Goal: Task Accomplishment & Management: Use online tool/utility

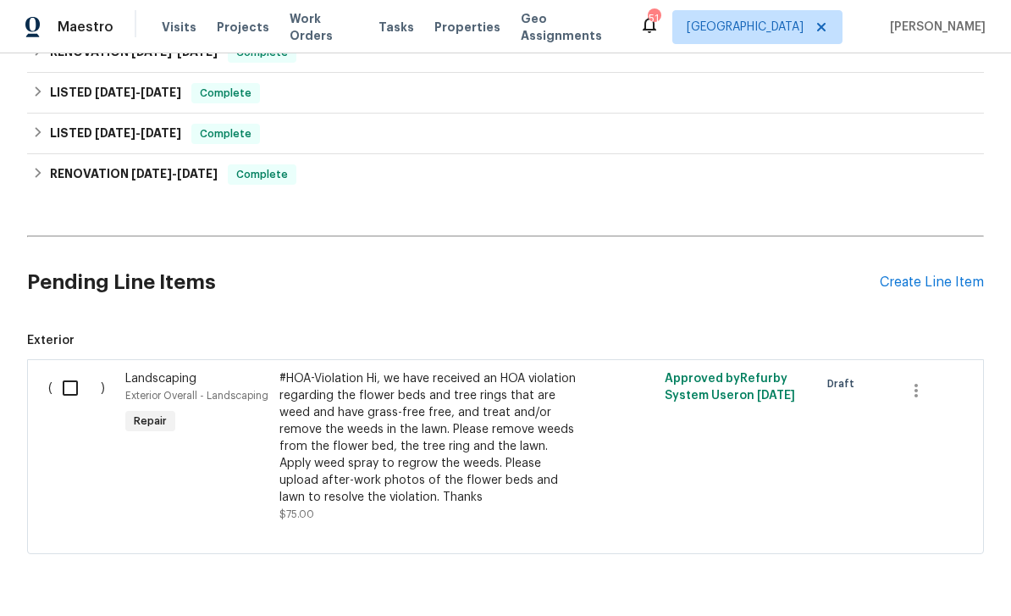
scroll to position [437, 0]
click at [93, 397] on input "checkbox" at bounding box center [76, 389] width 48 height 36
checkbox input "true"
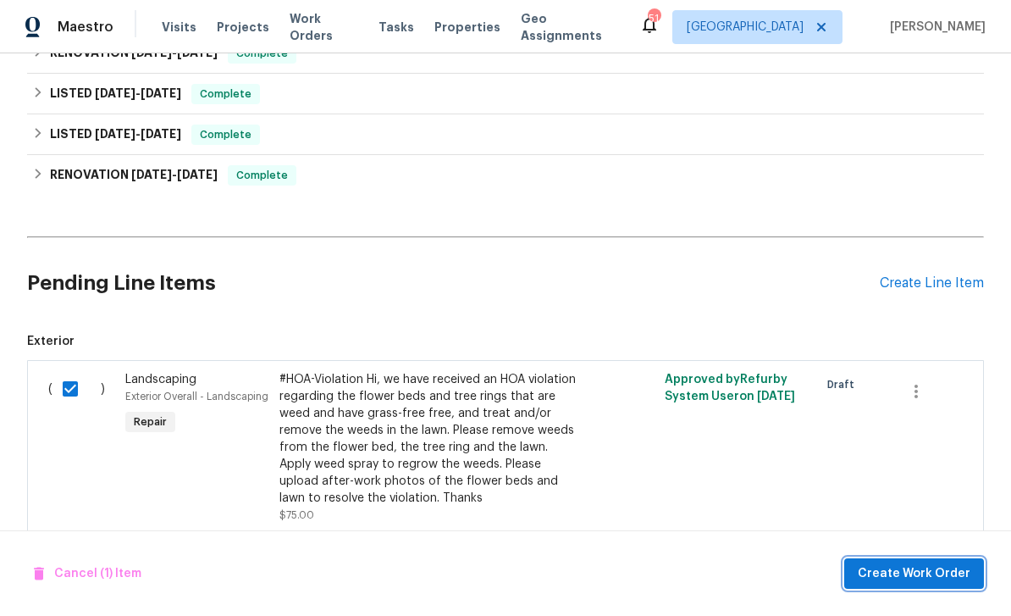
click at [914, 579] on span "Create Work Order" at bounding box center [914, 573] width 113 height 21
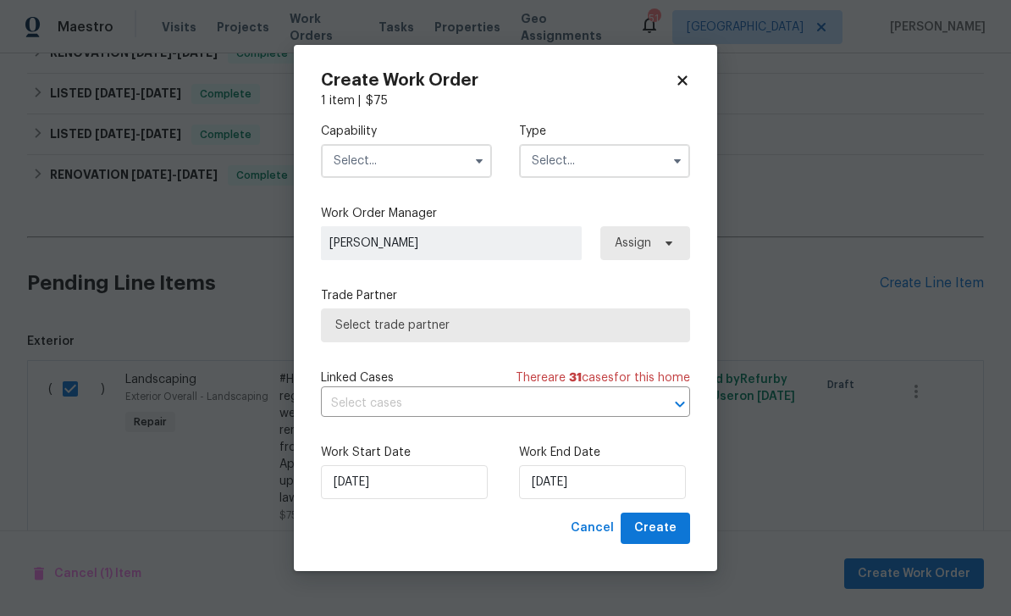
click at [466, 162] on input "text" at bounding box center [406, 161] width 171 height 34
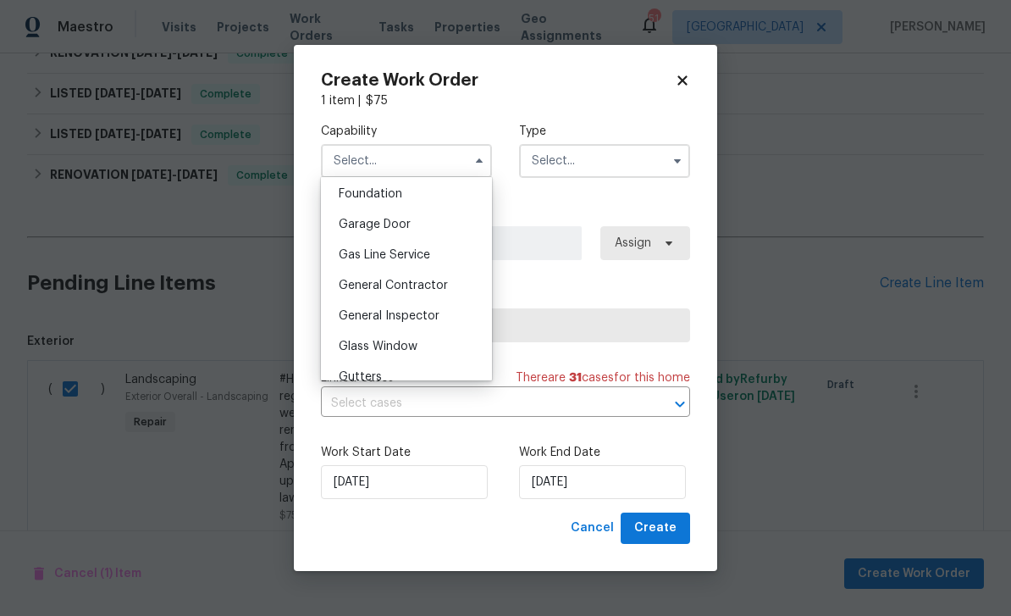
scroll to position [772, 0]
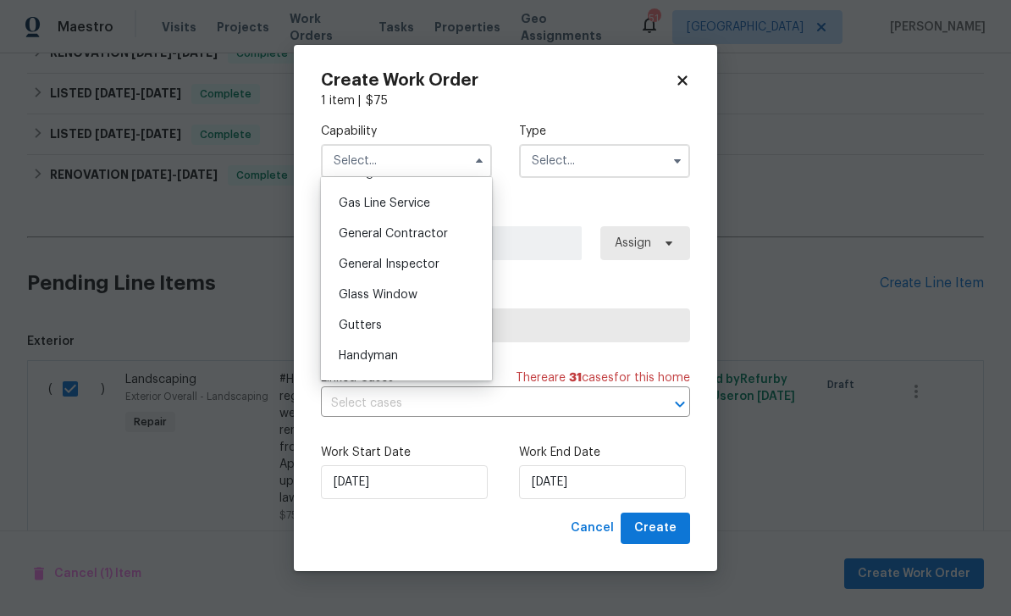
click at [461, 236] on div "General Contractor" at bounding box center [406, 233] width 163 height 30
type input "General Contractor"
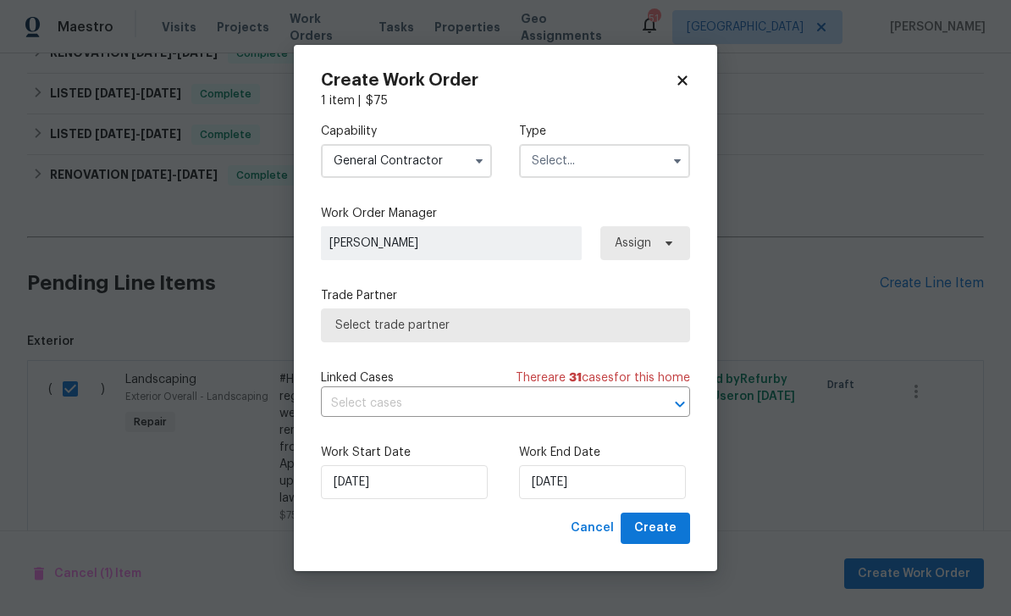
click at [671, 168] on button "button" at bounding box center [677, 161] width 20 height 20
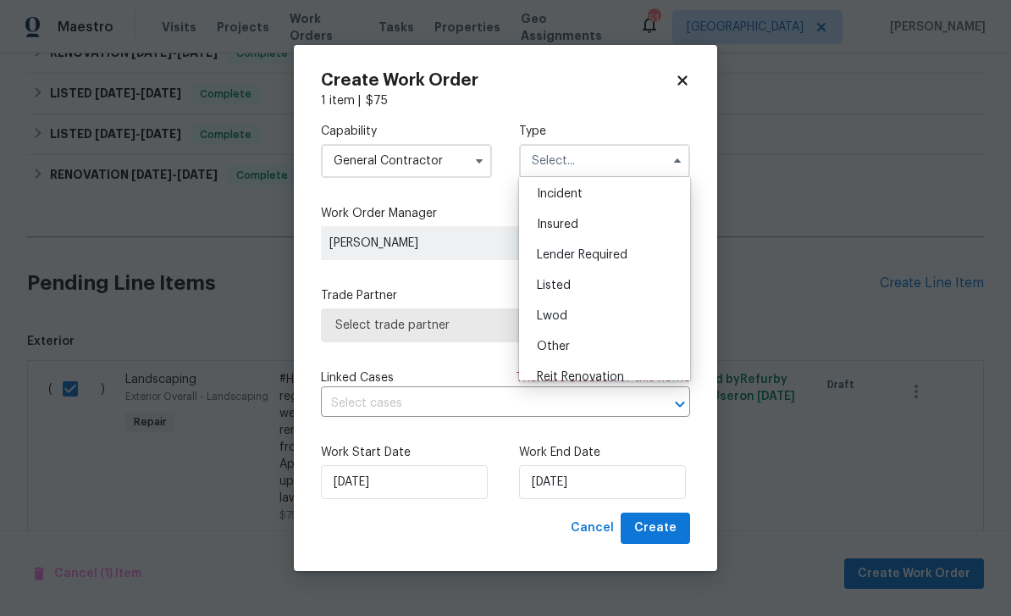
scroll to position [63, 0]
click at [626, 295] on div "Listed" at bounding box center [604, 286] width 163 height 30
type input "Listed"
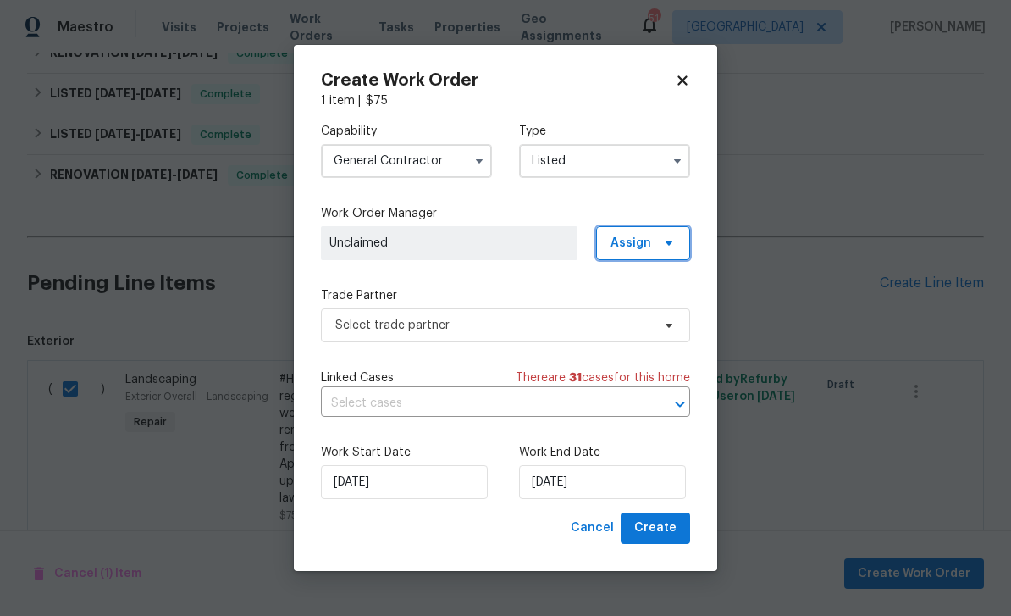
click at [671, 250] on span "Assign" at bounding box center [643, 243] width 94 height 34
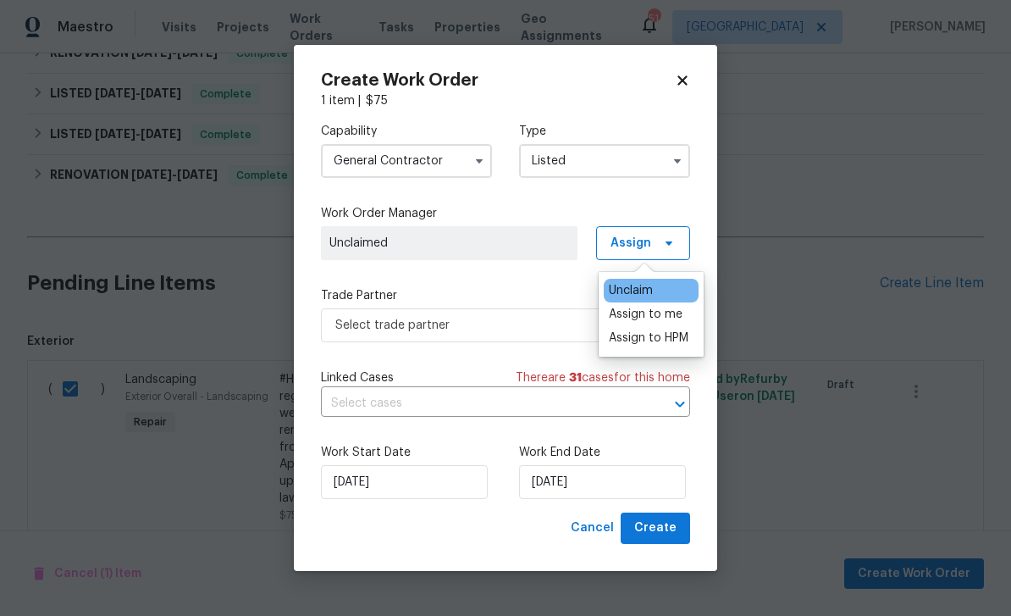
click at [681, 340] on div "Assign to HPM" at bounding box center [649, 337] width 80 height 17
click at [555, 285] on div "Capability General Contractor Type Listed Work Order Manager Alicia Anices Assi…" at bounding box center [505, 310] width 369 height 403
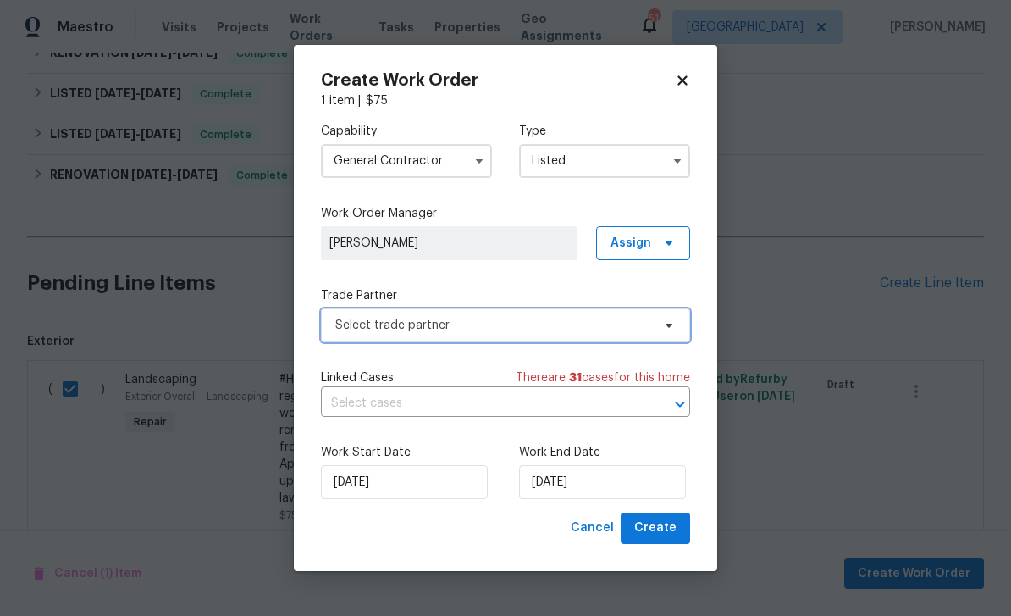
click at [622, 338] on span "Select trade partner" at bounding box center [505, 325] width 369 height 34
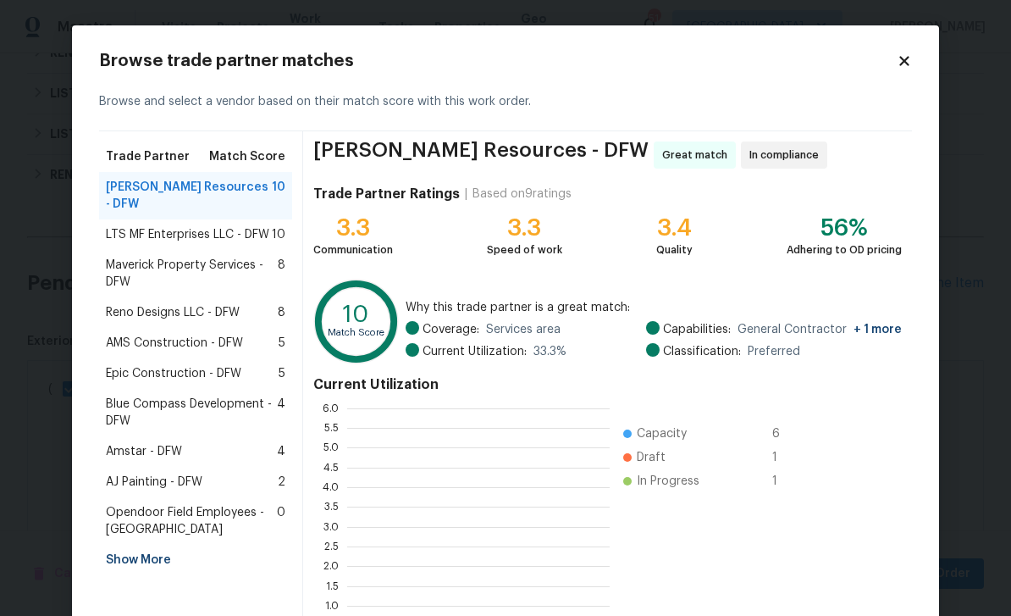
scroll to position [237, 262]
click at [264, 257] on span "Maverick Property Services - DFW" at bounding box center [192, 274] width 172 height 34
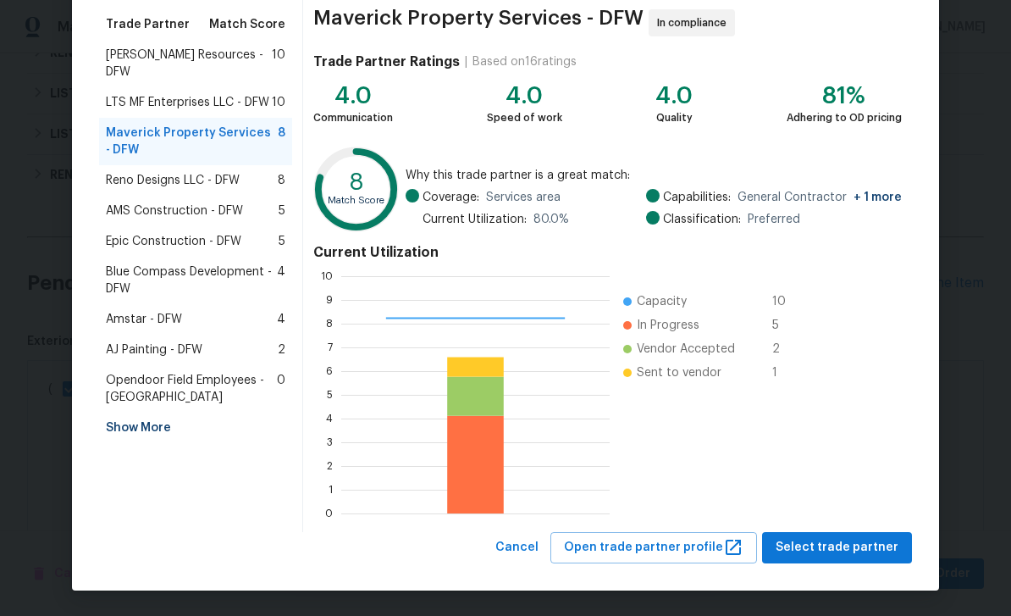
scroll to position [131, 0]
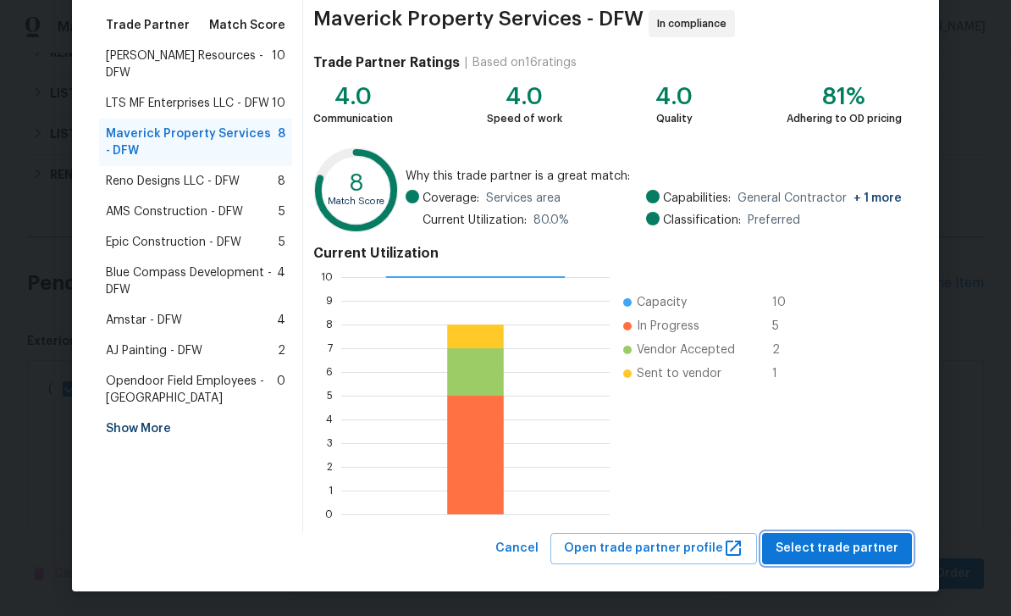
click at [880, 550] on span "Select trade partner" at bounding box center [837, 548] width 123 height 21
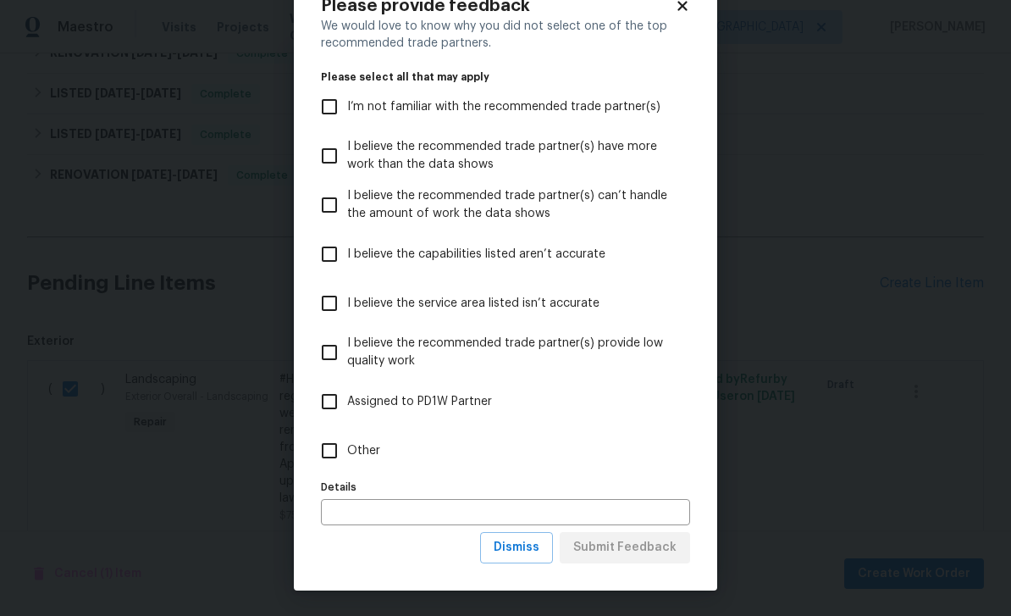
scroll to position [56, 0]
click at [442, 401] on span "Assigned to PD1W Partner" at bounding box center [419, 402] width 145 height 18
click at [347, 401] on input "Assigned to PD1W Partner" at bounding box center [330, 402] width 36 height 36
checkbox input "true"
click at [633, 550] on span "Submit Feedback" at bounding box center [624, 547] width 103 height 21
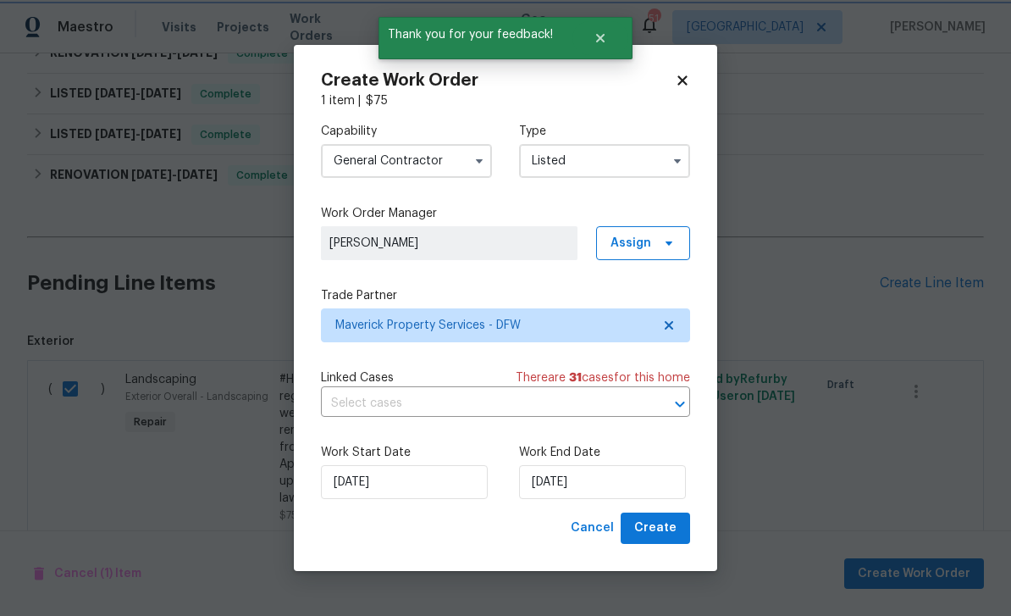
scroll to position [0, 0]
click at [636, 498] on input "[DATE]" at bounding box center [602, 482] width 167 height 34
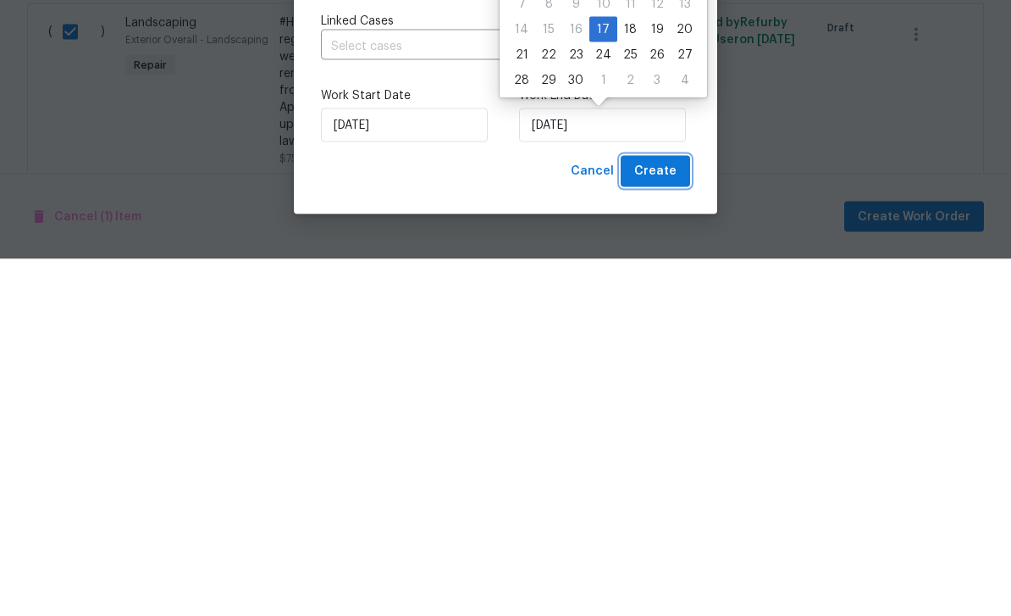
click at [675, 517] on span "Create" at bounding box center [655, 527] width 42 height 21
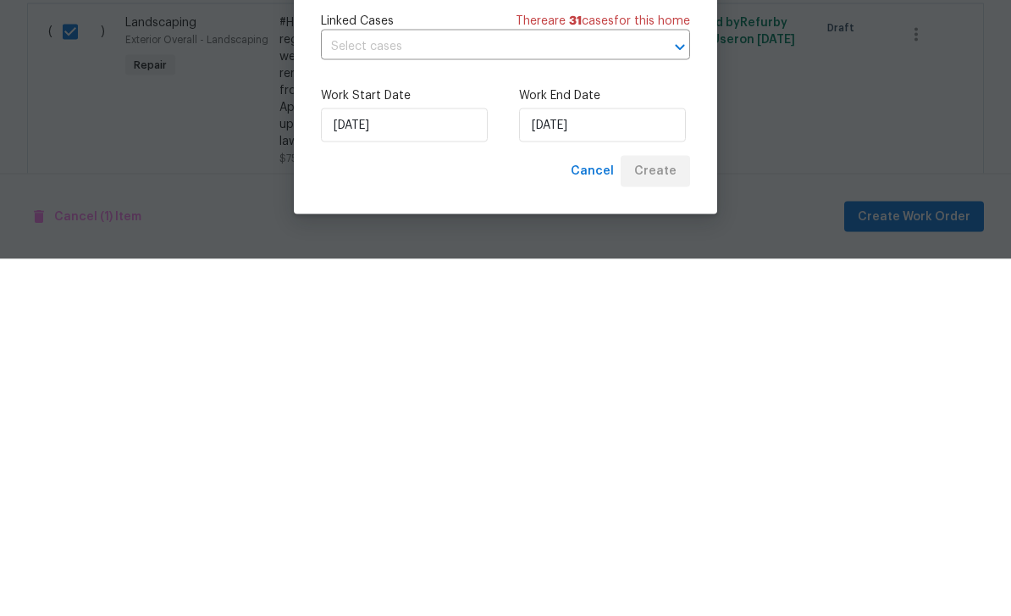
scroll to position [54, 0]
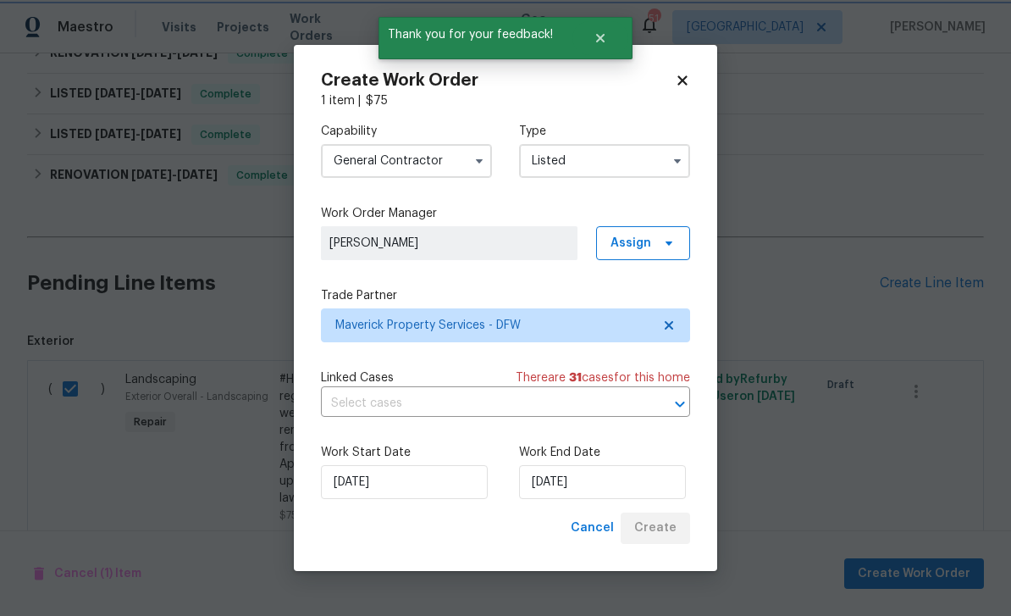
checkbox input "false"
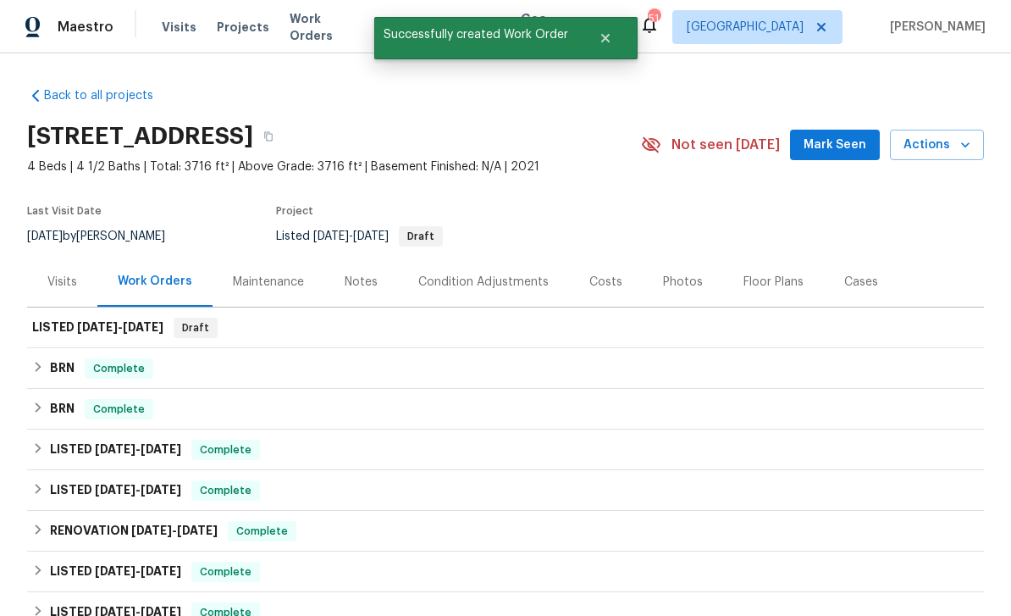
scroll to position [0, 0]
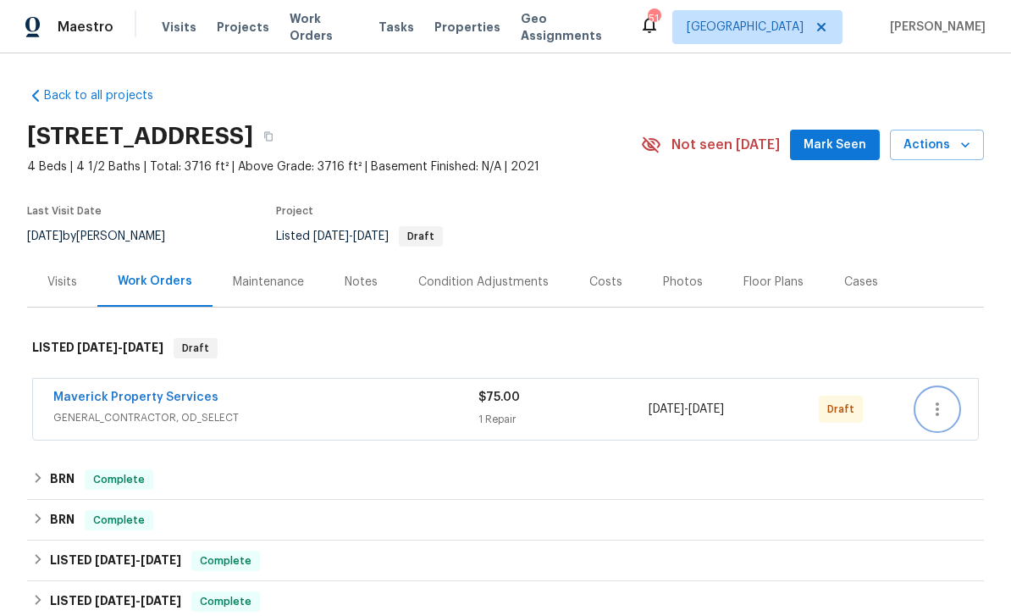
click at [941, 396] on button "button" at bounding box center [937, 409] width 41 height 41
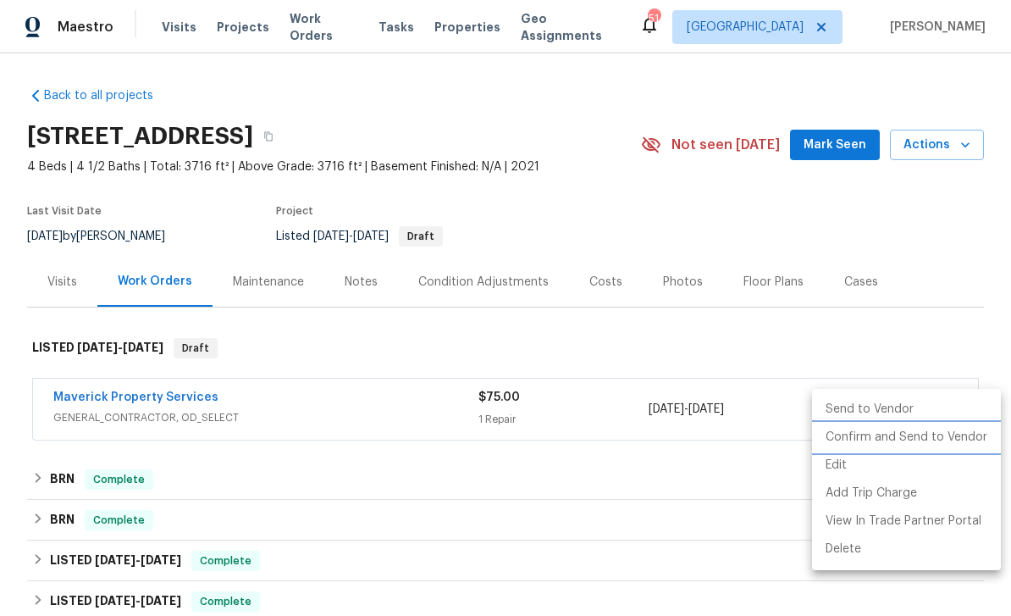
click at [928, 442] on li "Confirm and Send to Vendor" at bounding box center [906, 437] width 189 height 28
